Goal: Find contact information: Find contact information

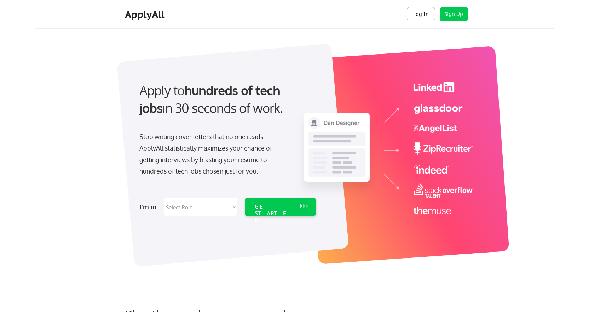
click at [417, 17] on button "Log In" at bounding box center [421, 14] width 28 height 14
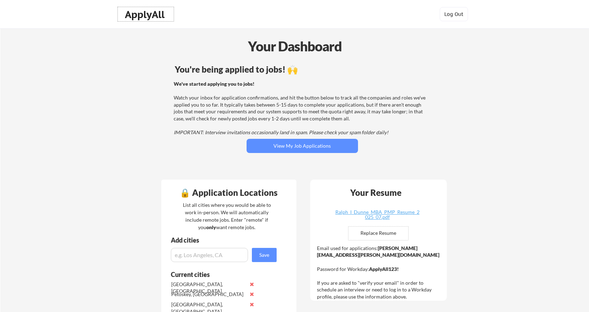
click at [138, 16] on div "ApplyAll" at bounding box center [146, 14] width 42 height 12
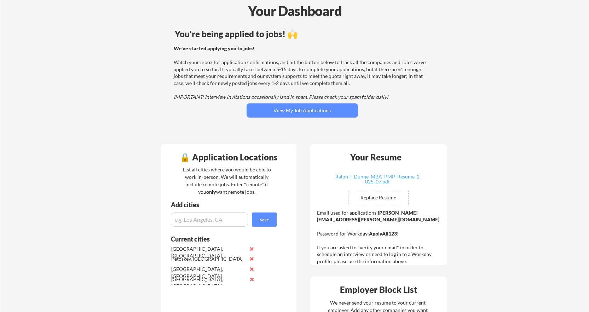
scroll to position [106, 0]
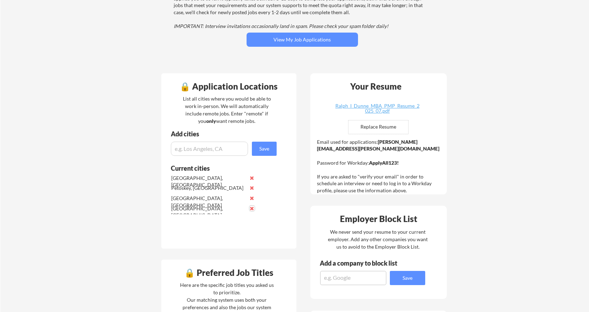
click at [254, 208] on button at bounding box center [251, 208] width 5 height 5
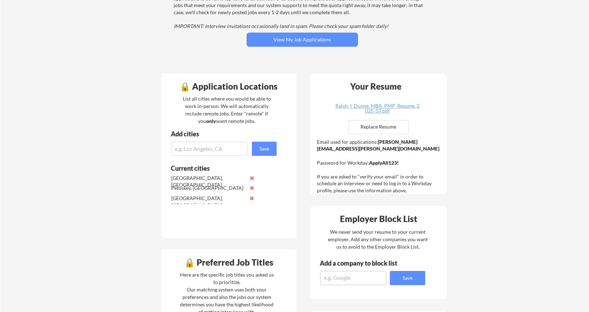
click at [252, 200] on div "[GEOGRAPHIC_DATA], [GEOGRAPHIC_DATA]" at bounding box center [214, 199] width 89 height 10
click at [252, 198] on button at bounding box center [251, 197] width 5 height 5
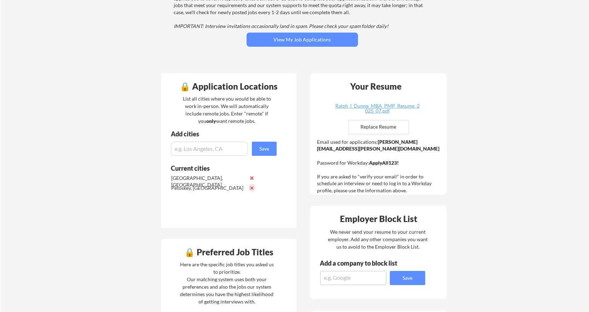
click at [252, 187] on button at bounding box center [251, 187] width 5 height 5
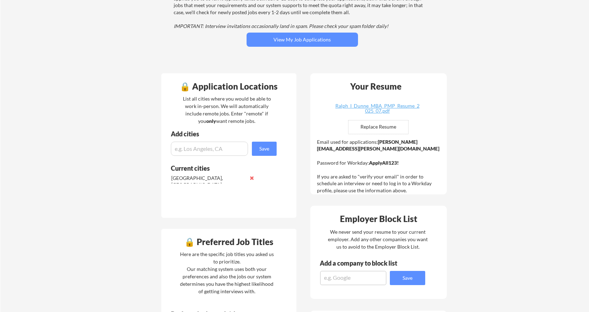
click at [252, 178] on button at bounding box center [251, 177] width 5 height 5
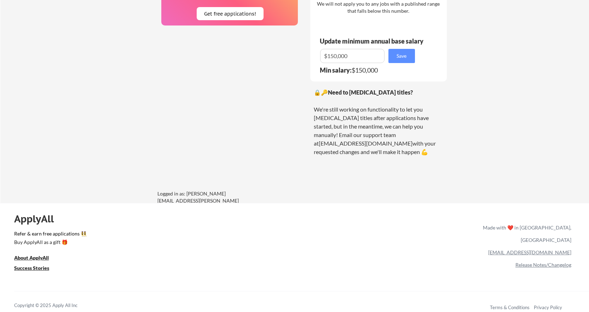
scroll to position [484, 0]
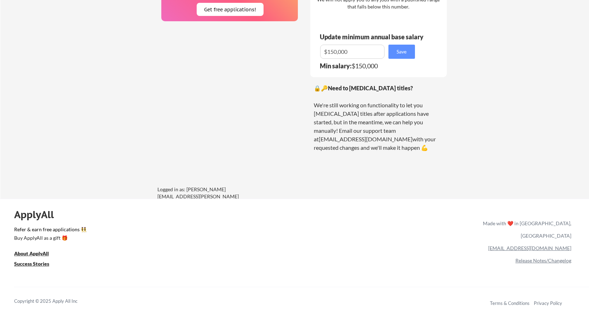
click at [556, 245] on link "[EMAIL_ADDRESS][DOMAIN_NAME]" at bounding box center [529, 248] width 83 height 6
click at [449, 259] on div "ApplyAll Refer & earn free applications 👯‍♀️ Buy ApplyAll as a gift 🎁 About App…" at bounding box center [294, 259] width 589 height 112
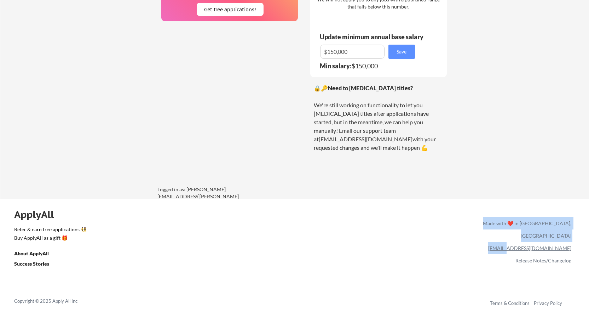
drag, startPoint x: 577, startPoint y: 235, endPoint x: 550, endPoint y: 233, distance: 27.7
click at [550, 233] on div "ApplyAll Refer & earn free applications 👯‍♀️ Buy ApplyAll as a gift 🎁 About App…" at bounding box center [294, 259] width 589 height 112
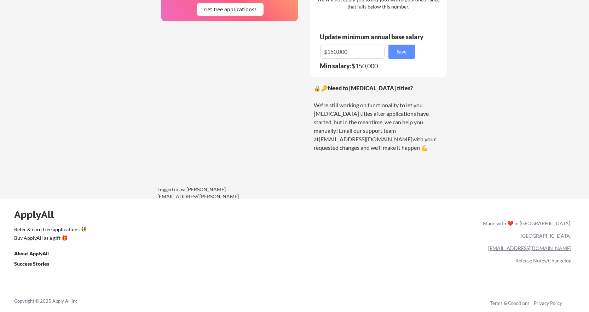
click at [497, 271] on div "ApplyAll Refer & earn free applications 👯‍♀️ Buy ApplyAll as a gift 🎁 About App…" at bounding box center [294, 259] width 589 height 112
click at [578, 237] on div "ApplyAll Refer & earn free applications 👯‍♀️ Buy ApplyAll as a gift 🎁 About App…" at bounding box center [294, 259] width 589 height 112
click at [578, 235] on div "ApplyAll Refer & earn free applications 👯‍♀️ Buy ApplyAll as a gift 🎁 About App…" at bounding box center [294, 259] width 589 height 112
drag, startPoint x: 529, startPoint y: 235, endPoint x: 571, endPoint y: 237, distance: 42.5
click at [571, 242] on div "[EMAIL_ADDRESS][DOMAIN_NAME]" at bounding box center [525, 248] width 91 height 12
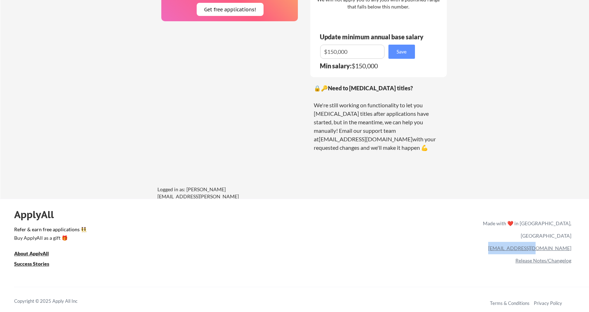
copy link "[EMAIL_ADDRESS][DOMAIN_NAME]"
